Goal: Entertainment & Leisure: Consume media (video, audio)

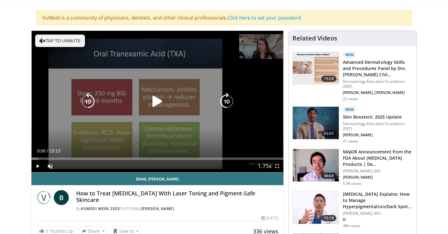
click at [157, 102] on icon "Video Player" at bounding box center [157, 101] width 17 height 17
click at [67, 38] on button "Tap to unmute" at bounding box center [60, 41] width 50 height 12
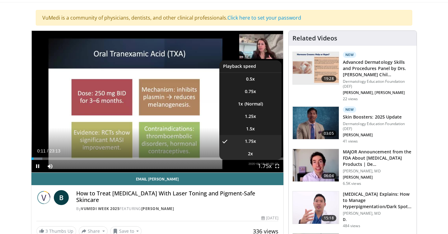
click at [258, 155] on li "2x" at bounding box center [250, 154] width 62 height 12
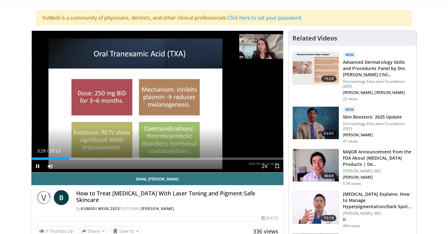
click at [278, 165] on span "Video Player" at bounding box center [277, 166] width 12 height 12
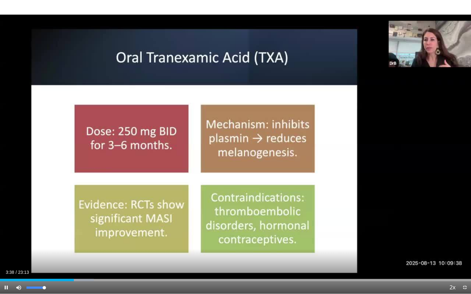
drag, startPoint x: 44, startPoint y: 287, endPoint x: 54, endPoint y: 287, distance: 10.3
click at [54, 234] on div "Mute 100%" at bounding box center [34, 287] width 44 height 12
click at [5, 234] on span "Video Player" at bounding box center [6, 287] width 12 height 12
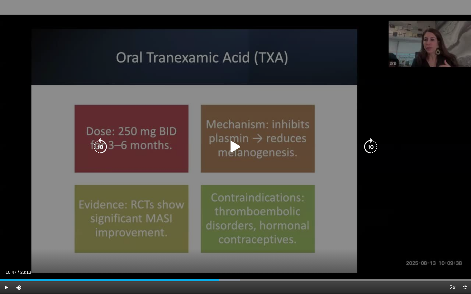
click at [234, 149] on icon "Video Player" at bounding box center [235, 146] width 17 height 17
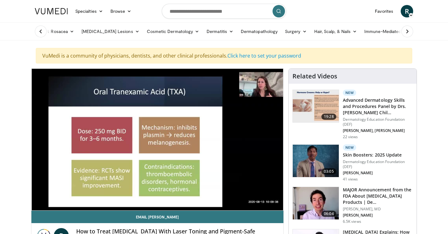
click at [410, 14] on icon at bounding box center [411, 15] width 4 height 4
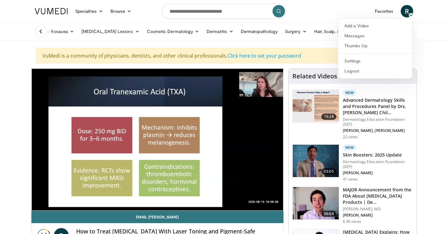
click at [429, 24] on ul "[MEDICAL_DATA] [MEDICAL_DATA] [MEDICAL_DATA] Lesions Melanocytic Skin Lesions V…" at bounding box center [303, 31] width 545 height 17
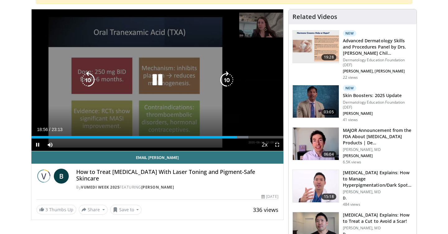
scroll to position [73, 0]
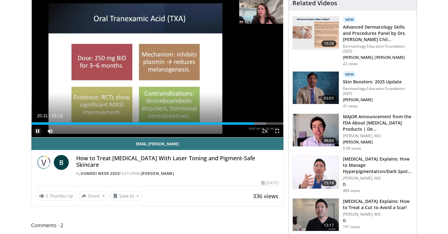
click at [40, 131] on span "Video Player" at bounding box center [37, 131] width 12 height 12
